Goal: Task Accomplishment & Management: Manage account settings

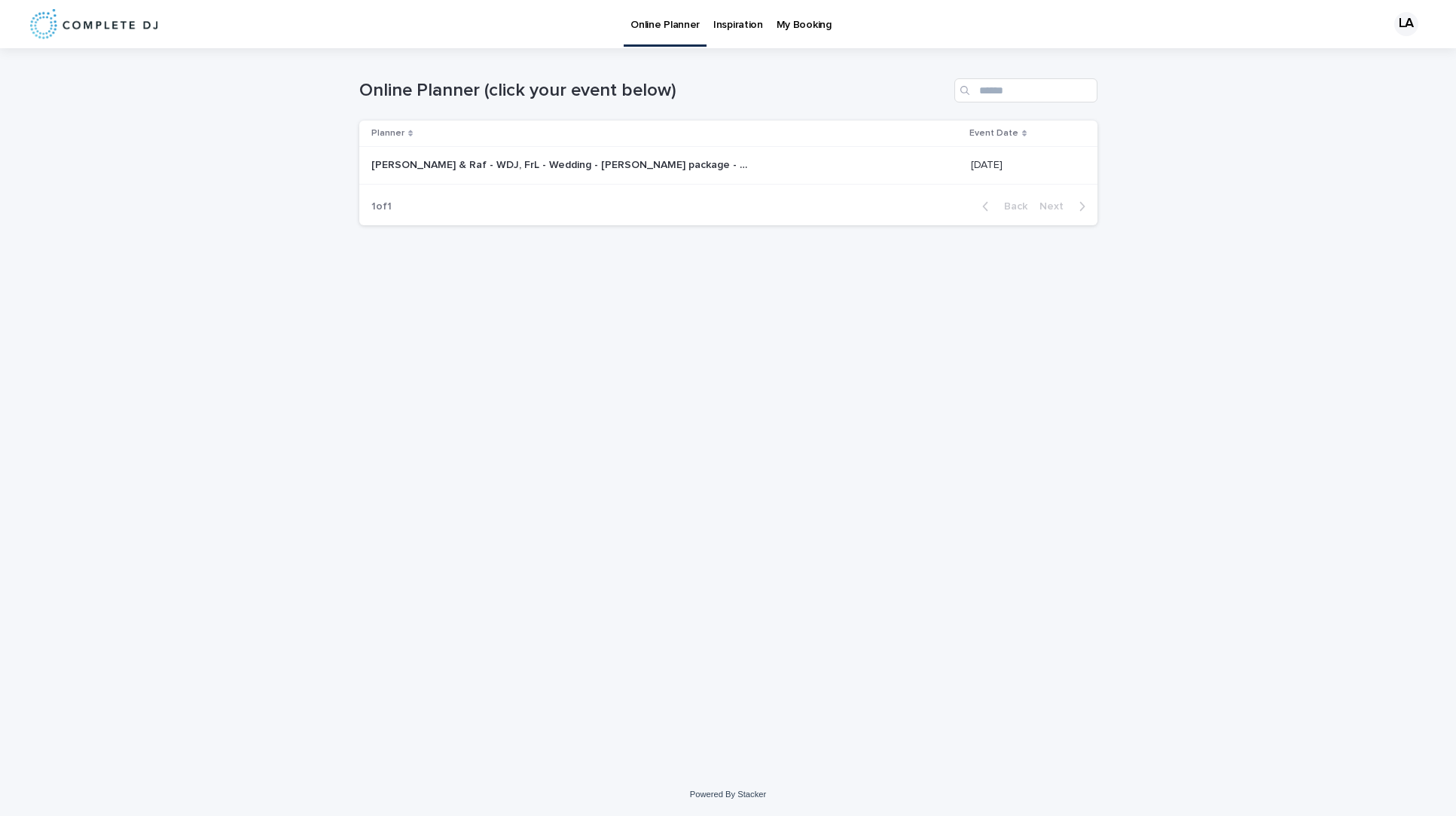
click at [718, 164] on p at bounding box center [559, 165] width 376 height 13
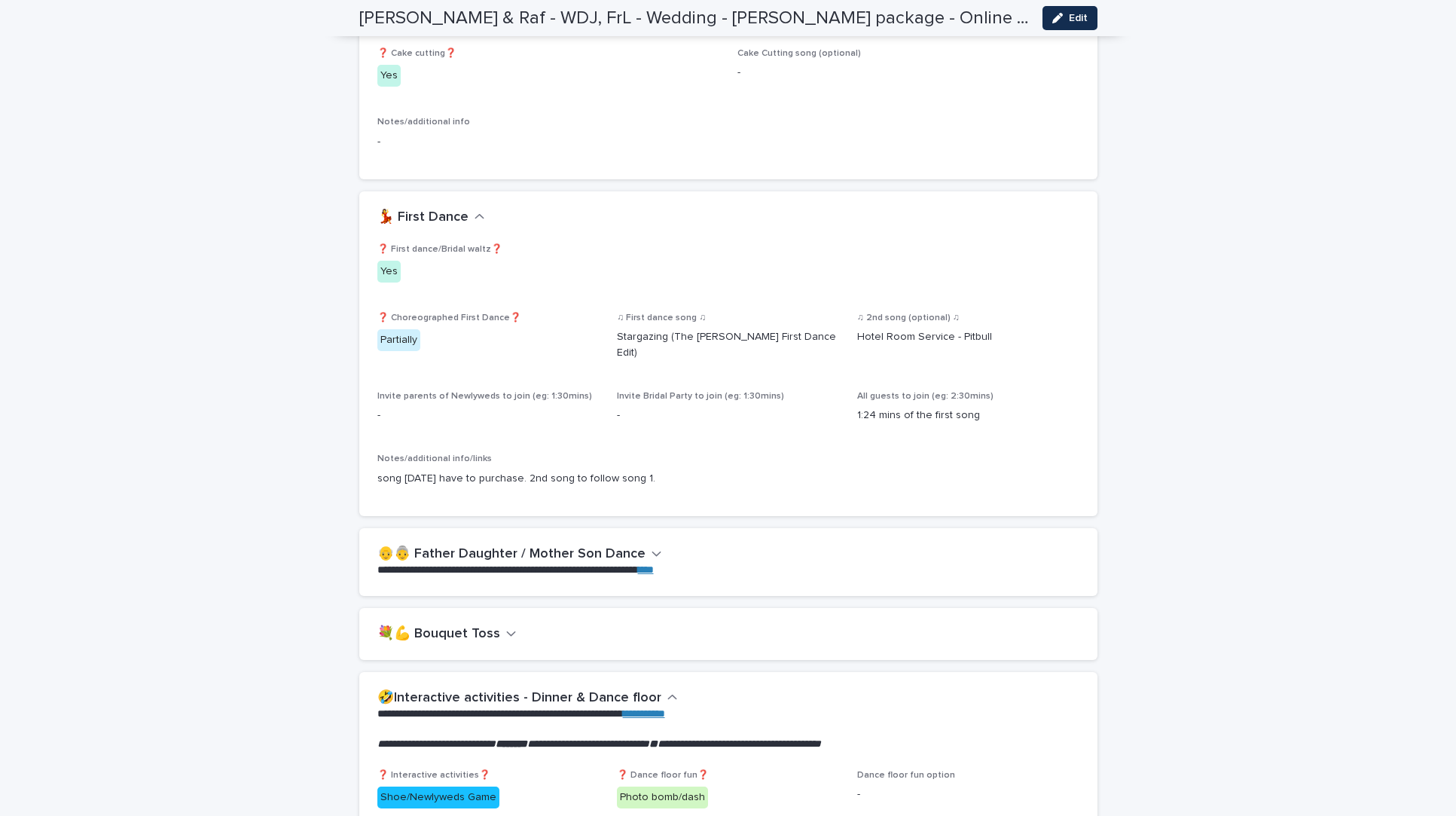
scroll to position [1797, 0]
drag, startPoint x: 827, startPoint y: 327, endPoint x: 603, endPoint y: 320, distance: 224.1
click at [603, 320] on div "❓ First dance/Bridal waltz❓ Yes ❓ Choreographed First Dance❓ Partially ♫ First …" at bounding box center [728, 372] width 702 height 255
click at [633, 330] on p "Stargazing (The [PERSON_NAME] First Dance Edit)" at bounding box center [728, 346] width 222 height 32
drag, startPoint x: 835, startPoint y: 320, endPoint x: 612, endPoint y: 320, distance: 223.0
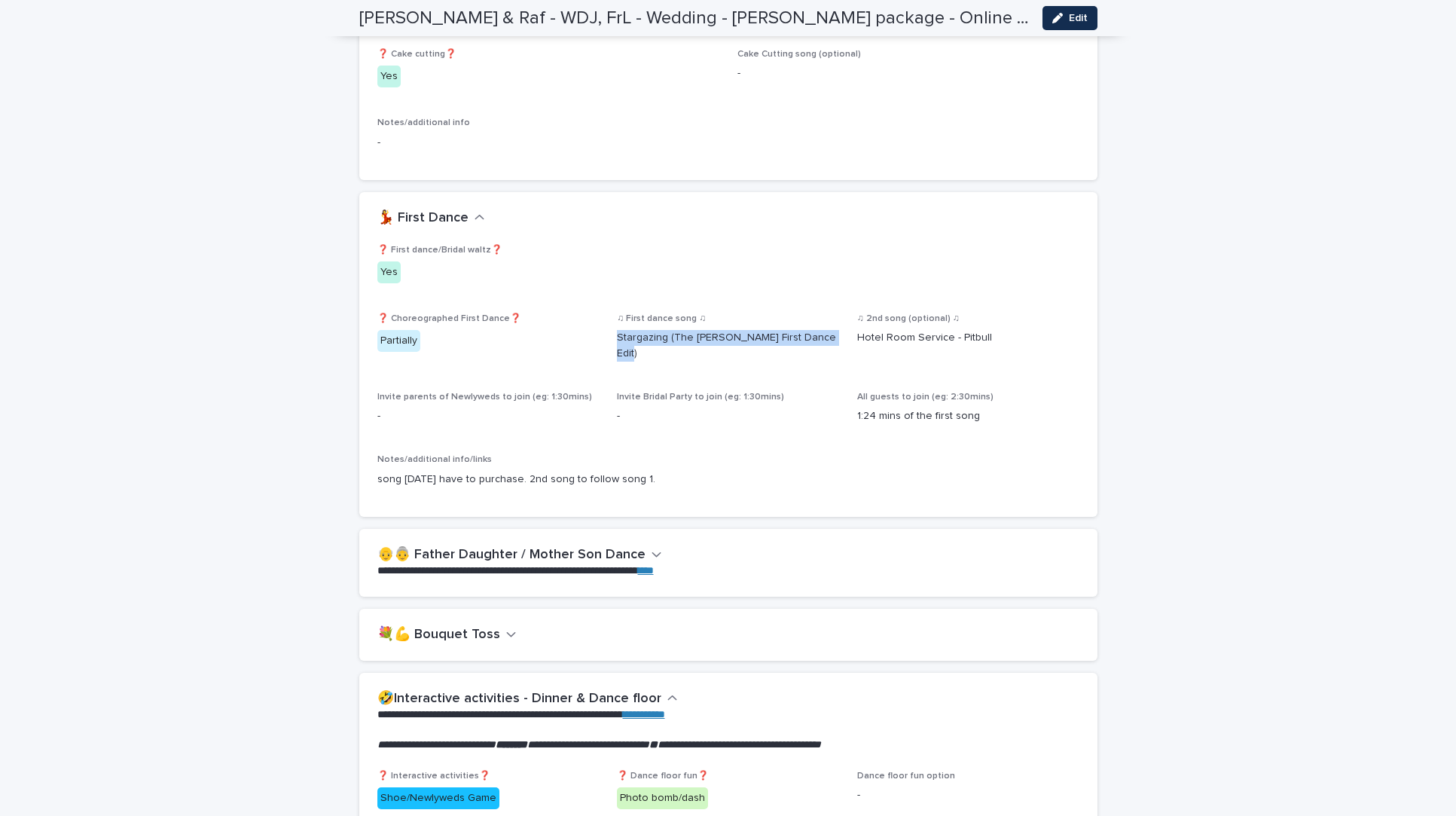
click at [612, 320] on div "❓ First dance/Bridal waltz❓ Yes ❓ Choreographed First Dance❓ Partially ♫ First …" at bounding box center [728, 372] width 702 height 255
copy p "Stargazing (The [PERSON_NAME] First Dance Edit)"
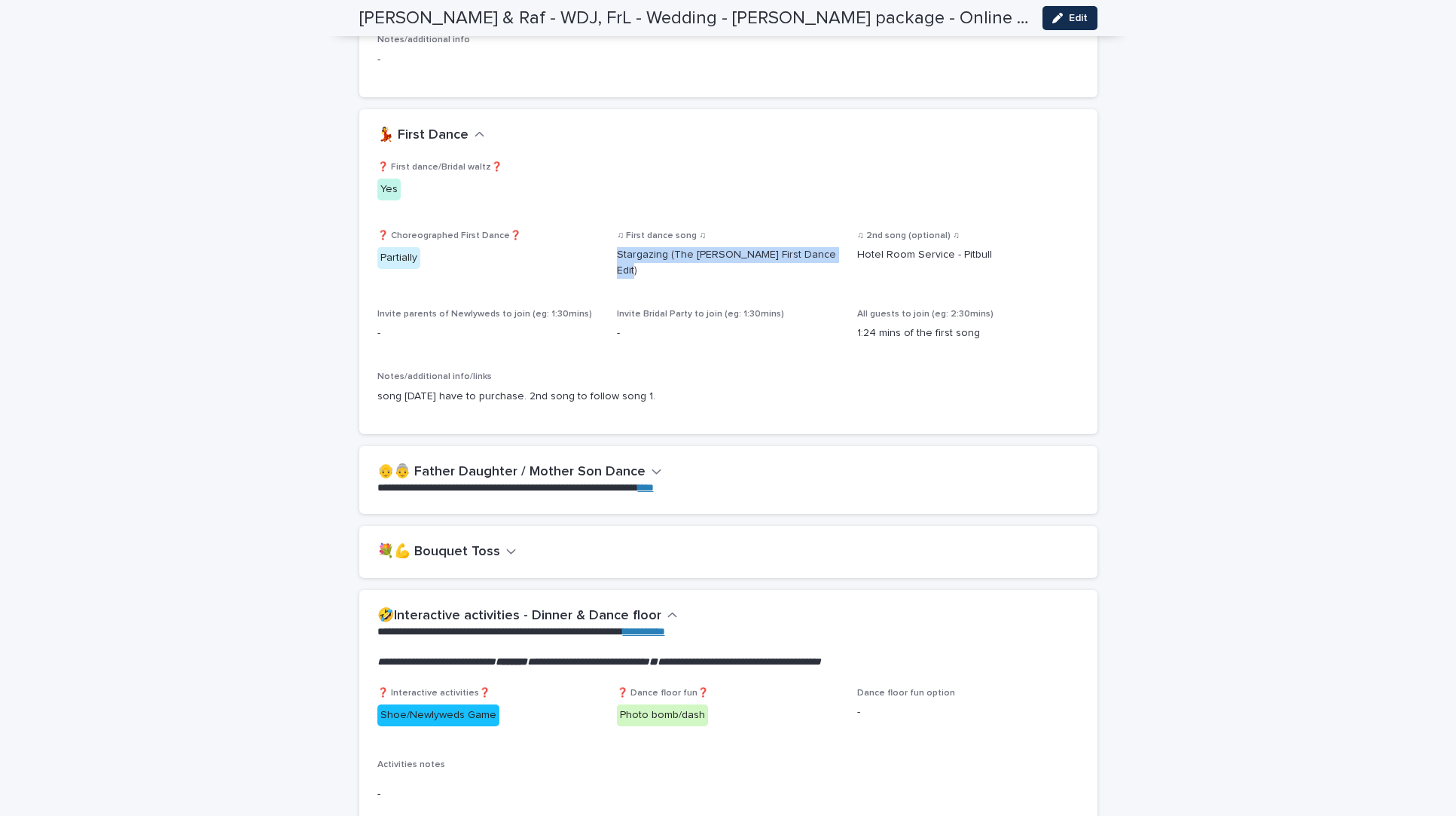
scroll to position [1939, 0]
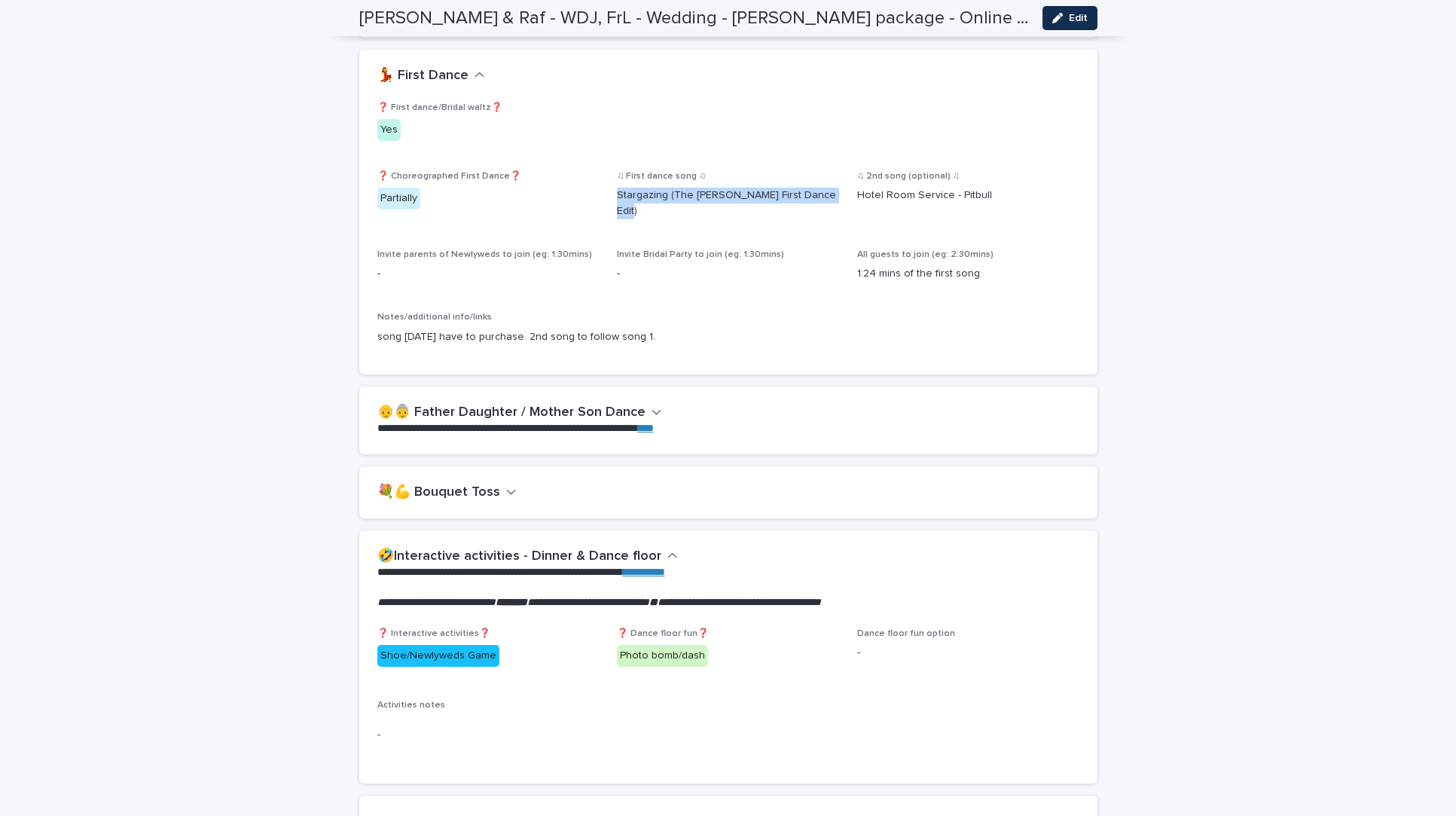
click at [496, 475] on div "💐💪 Bouquet Toss" at bounding box center [729, 493] width 738 height 53
click at [507, 485] on icon "button" at bounding box center [512, 491] width 10 height 13
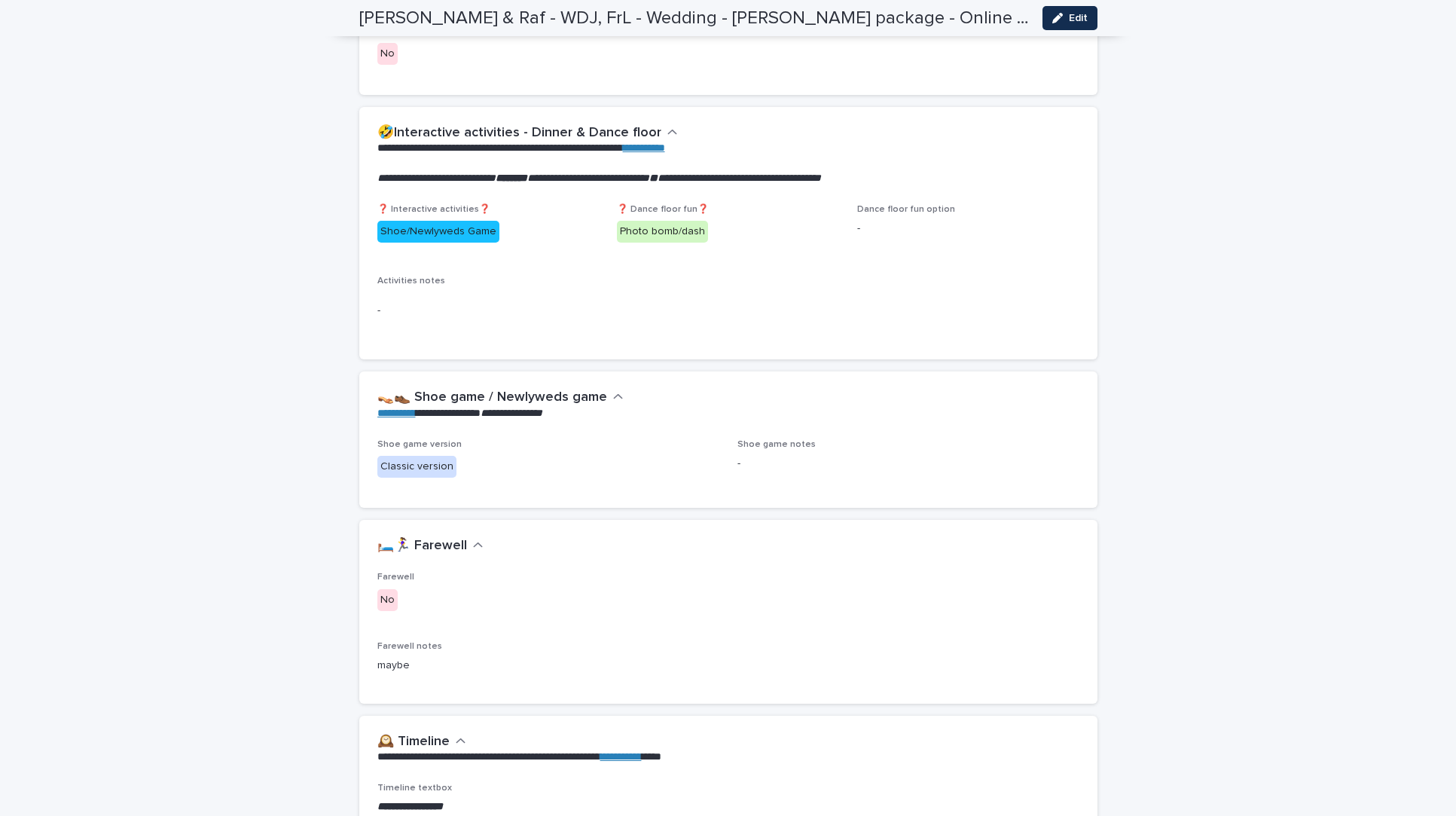
scroll to position [2437, 0]
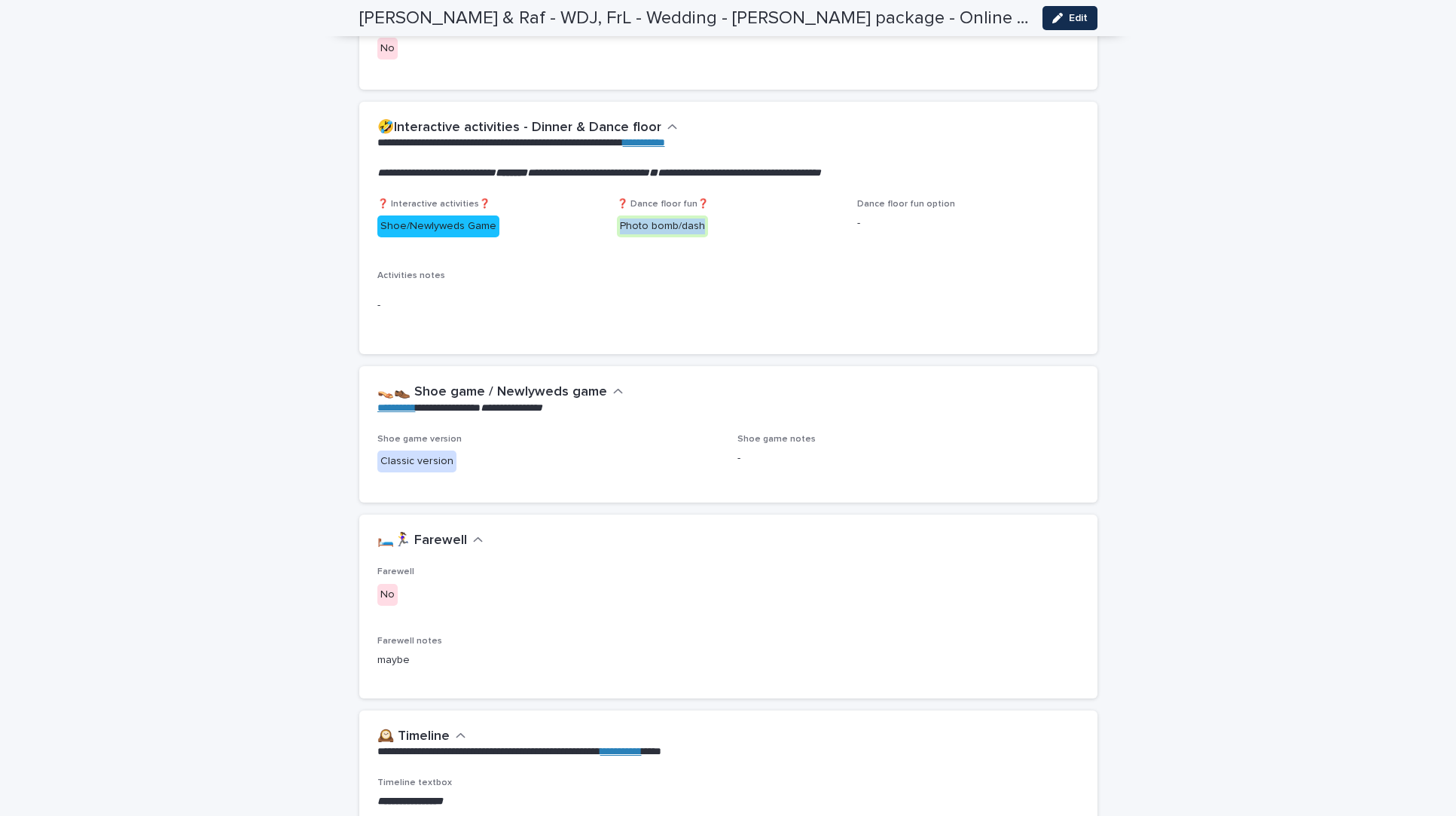
drag, startPoint x: 708, startPoint y: 198, endPoint x: 609, endPoint y: 198, distance: 99.0
click at [609, 199] on div "❓ Interactive activities❓ Shoe/Newlyweds Game ❓ Dance floor fun❓ Photo bomb/das…" at bounding box center [728, 267] width 702 height 137
copy div "Photo bomb/dash"
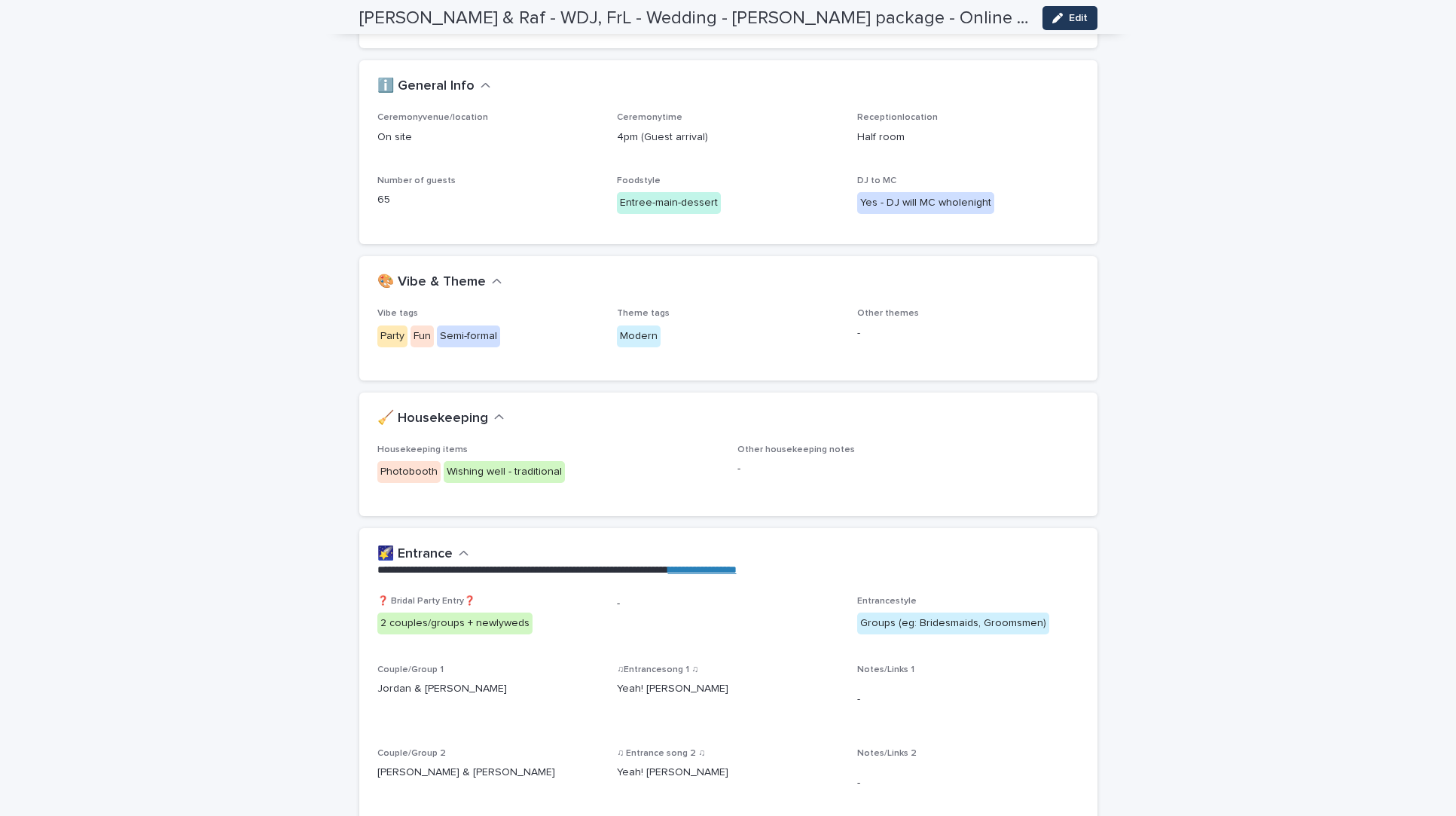
scroll to position [0, 0]
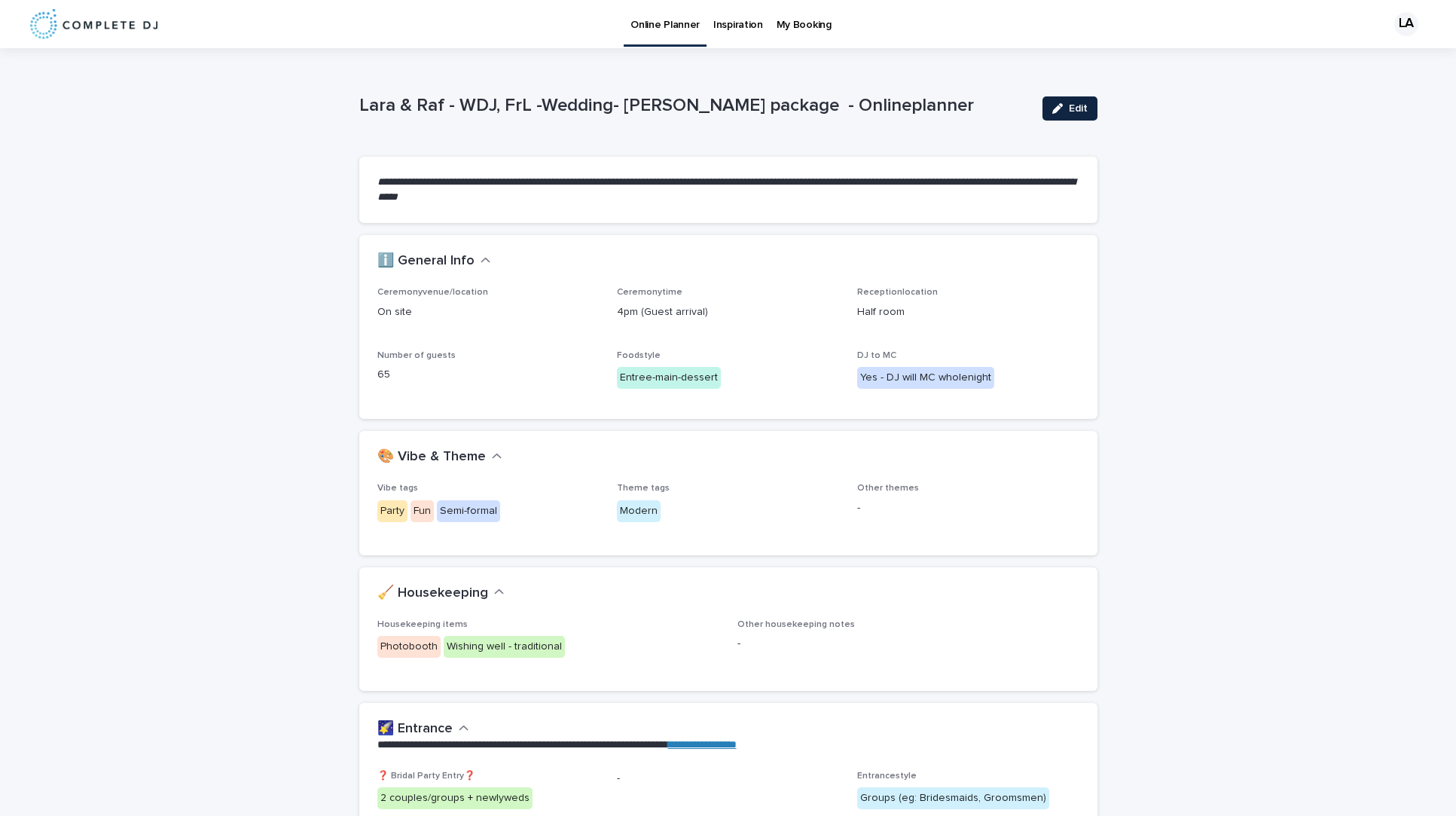
click at [1064, 110] on div "button" at bounding box center [1060, 109] width 17 height 11
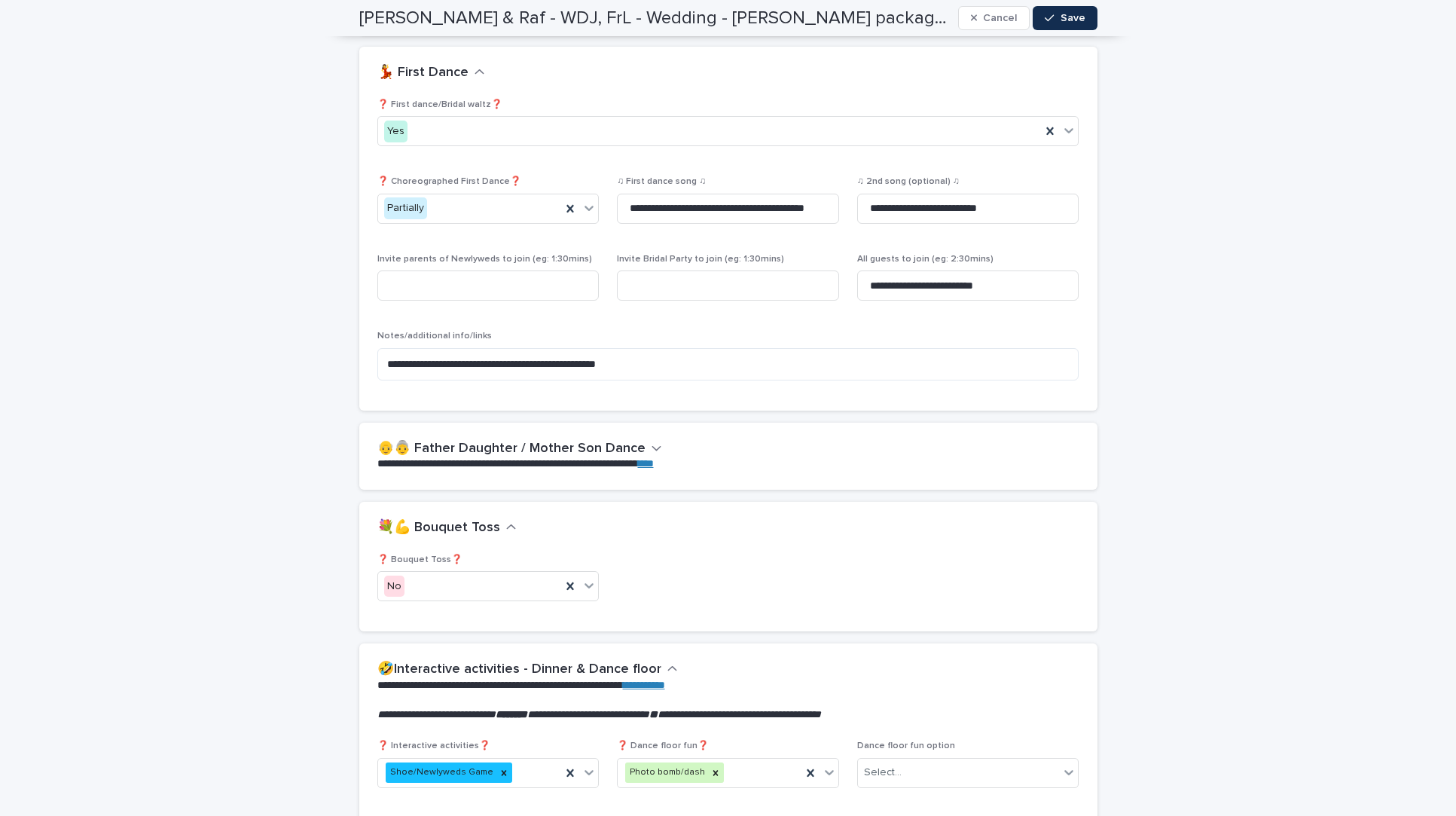
scroll to position [2281, 0]
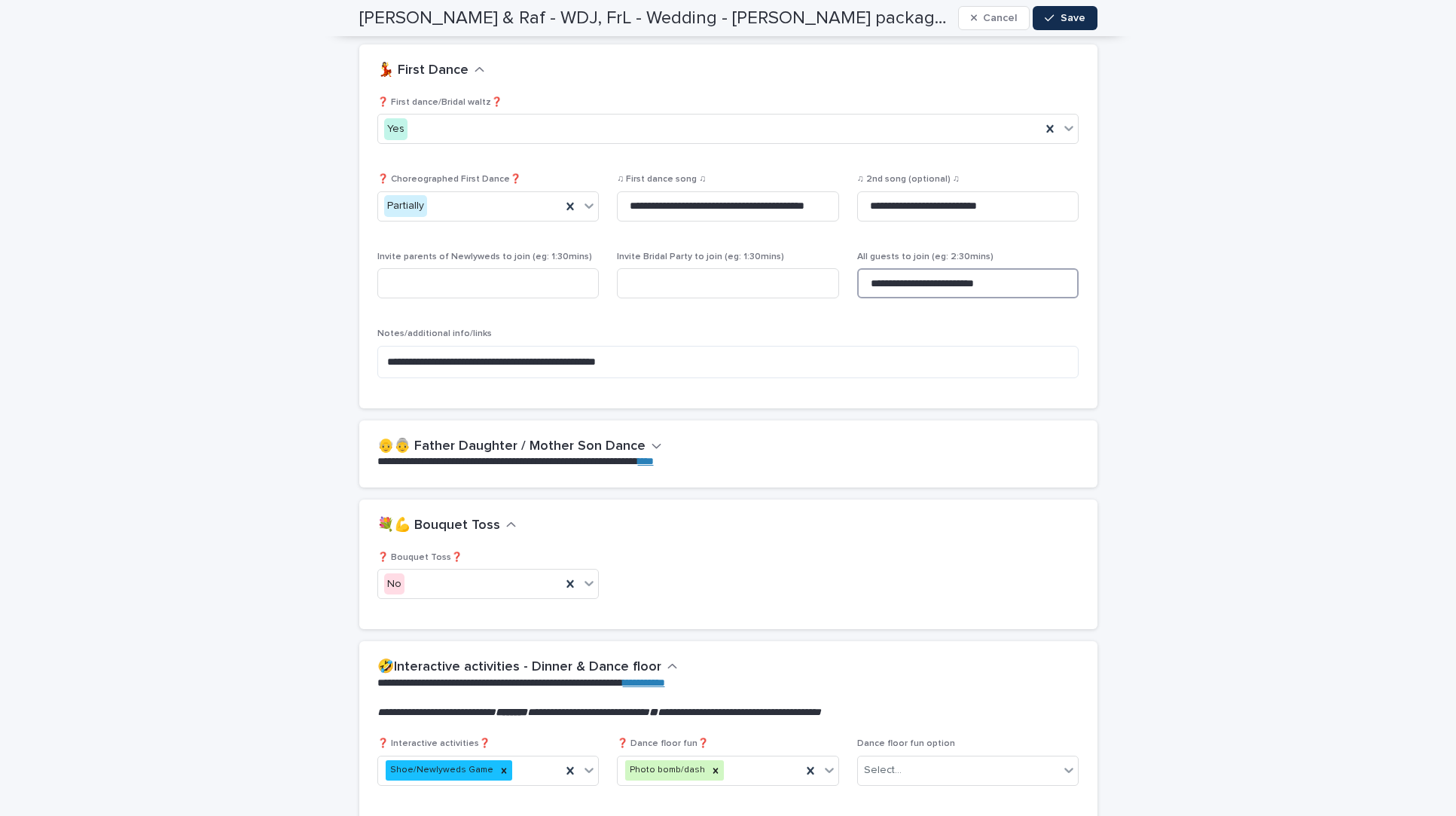
click at [886, 268] on input "**********" at bounding box center [969, 283] width 222 height 30
type input "**********"
click at [1073, 16] on span "Save" at bounding box center [1073, 18] width 24 height 11
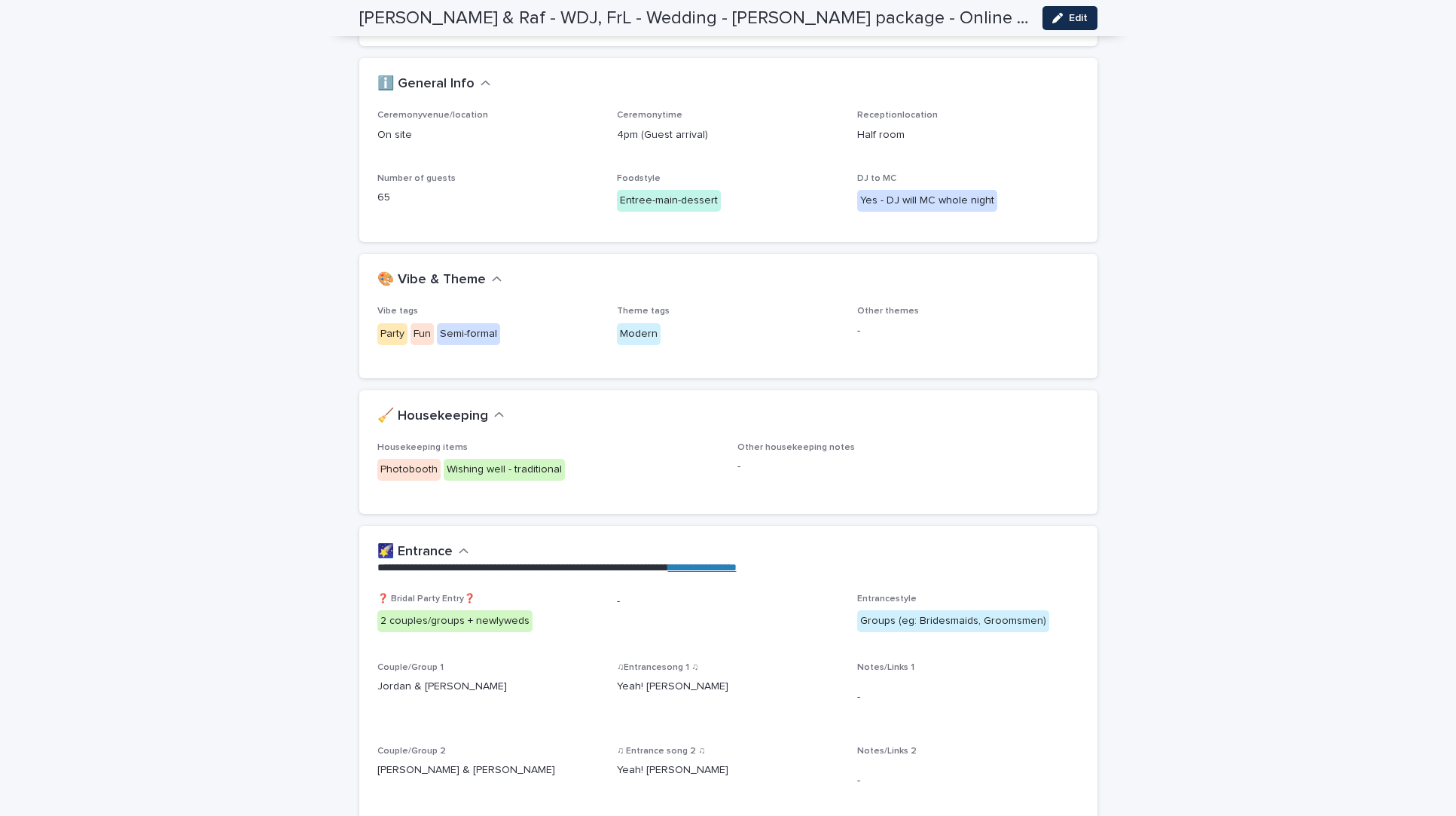
scroll to position [0, 0]
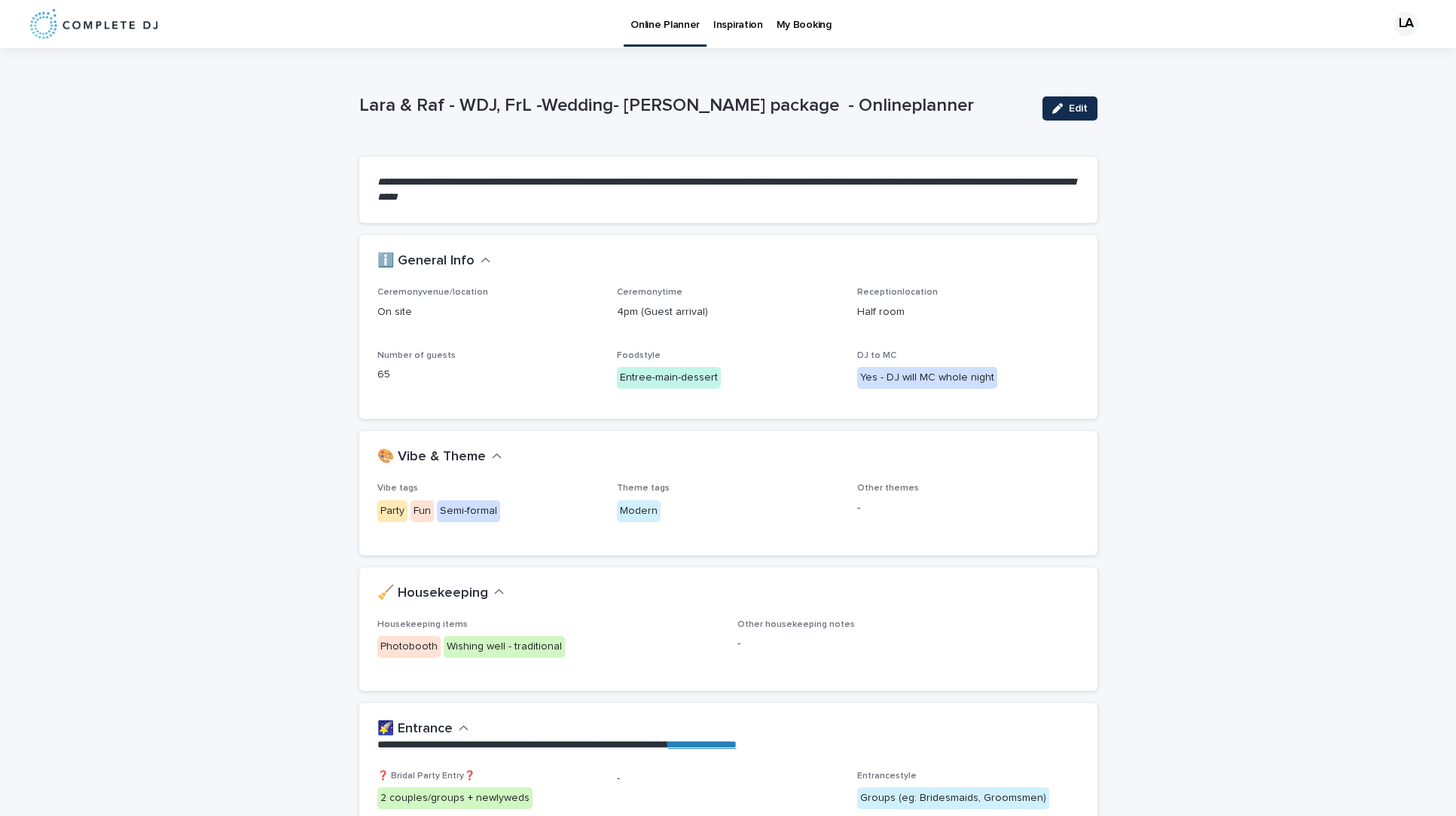
click at [806, 414] on div "venue/location On site time 4pm (Guest arrival) location Half room Number of gu…" at bounding box center [729, 353] width 738 height 131
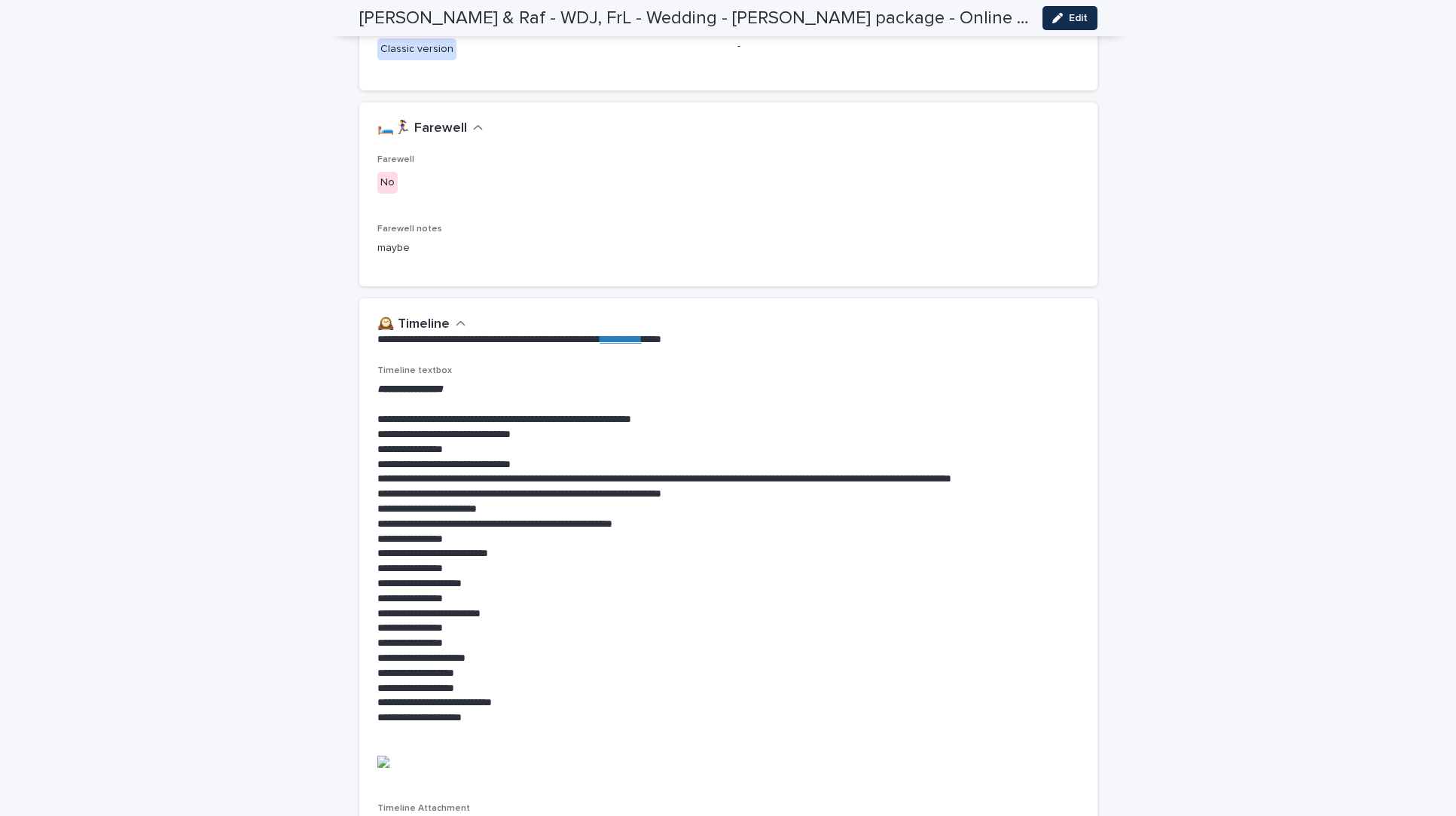
scroll to position [2847, 0]
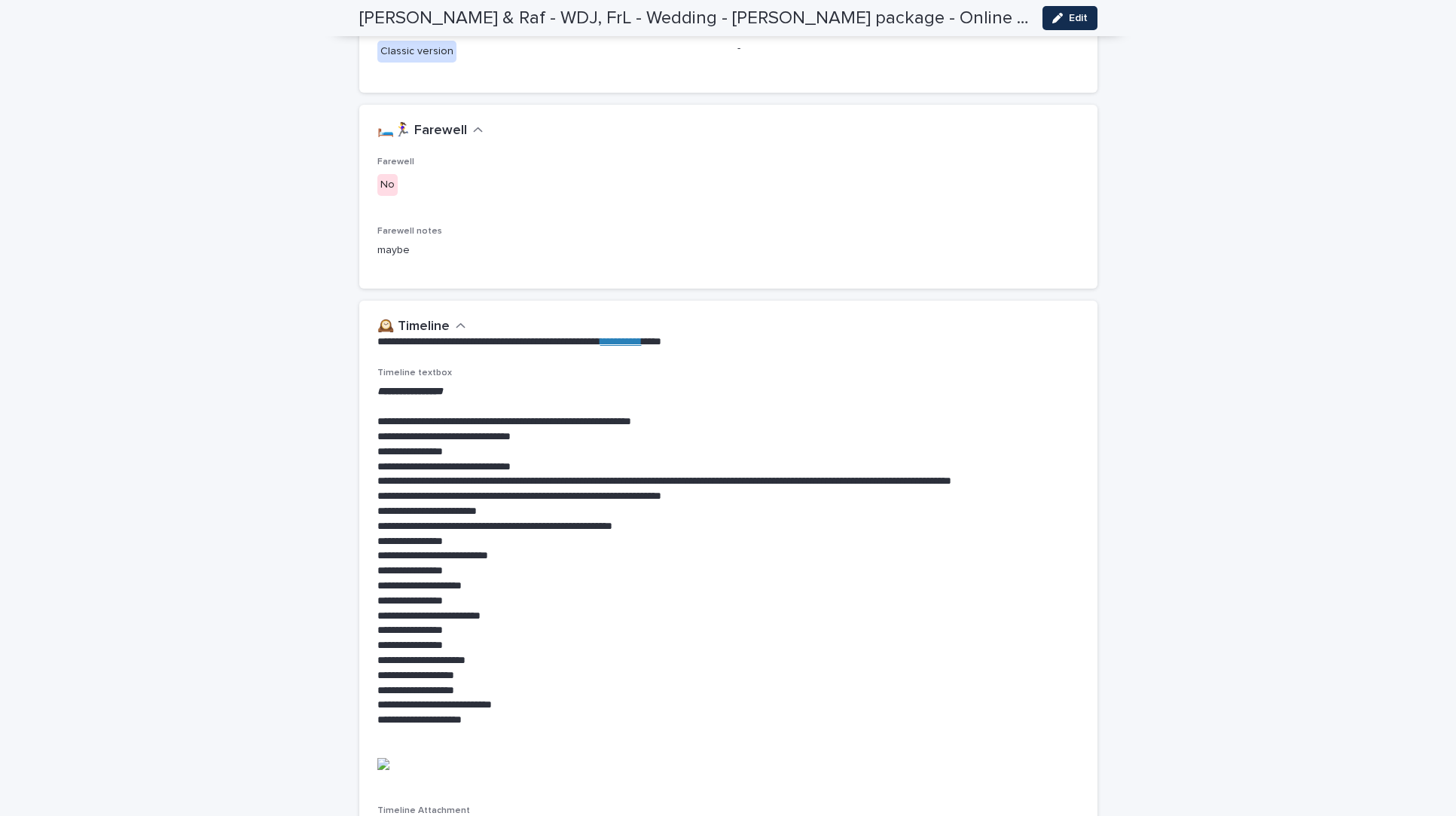
click at [842, 504] on p "**********" at bounding box center [728, 511] width 702 height 15
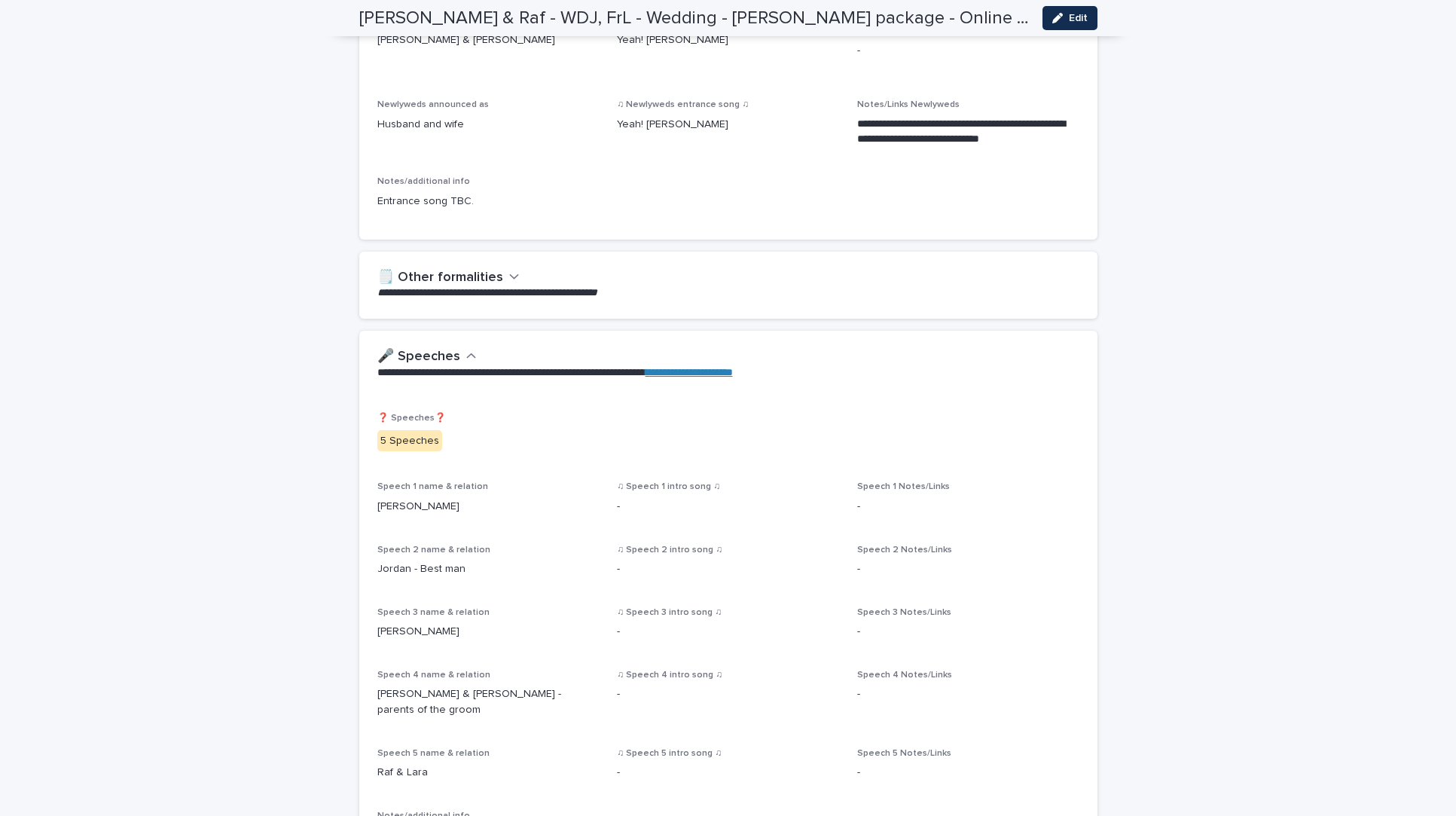
scroll to position [926, 0]
